Goal: Navigation & Orientation: Find specific page/section

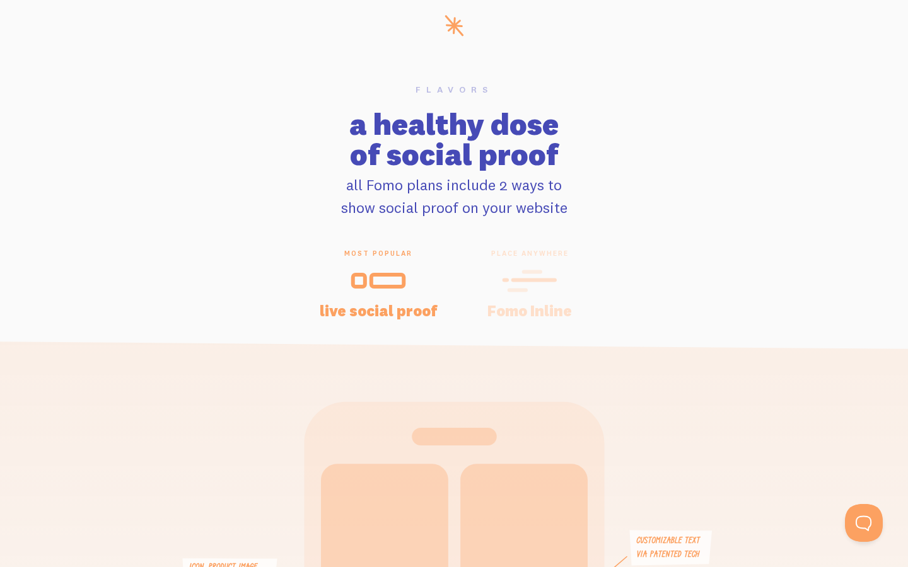
scroll to position [0, 19]
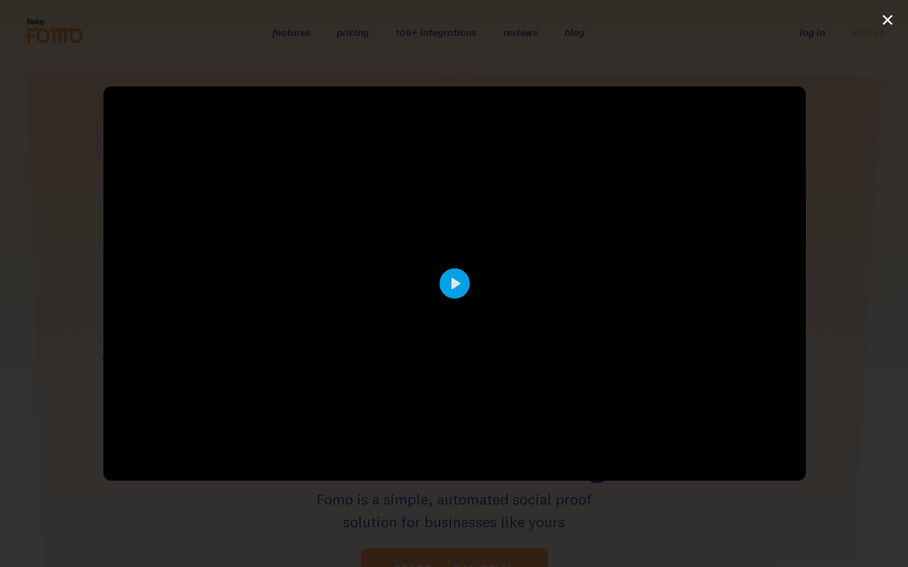
scroll to position [6211, 0]
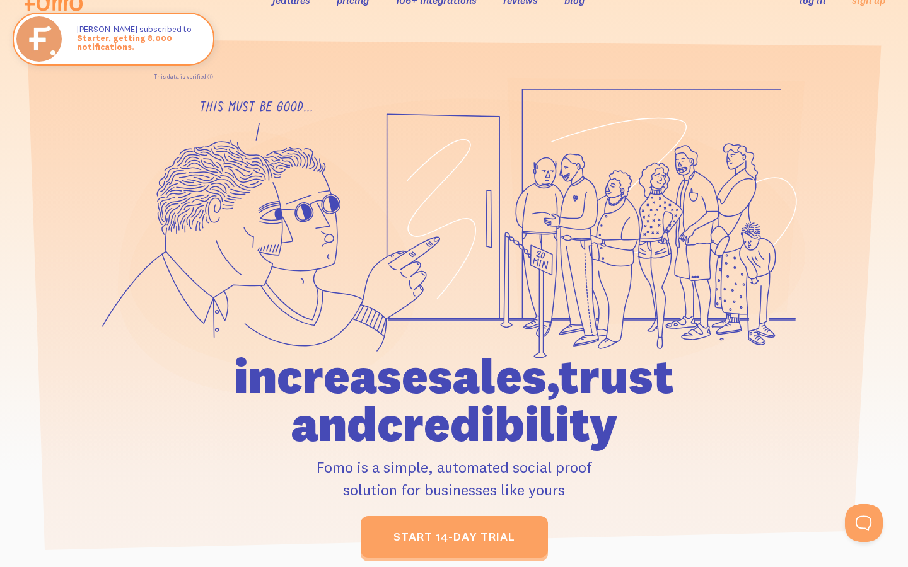
scroll to position [0, 19]
